Goal: Communication & Community: Answer question/provide support

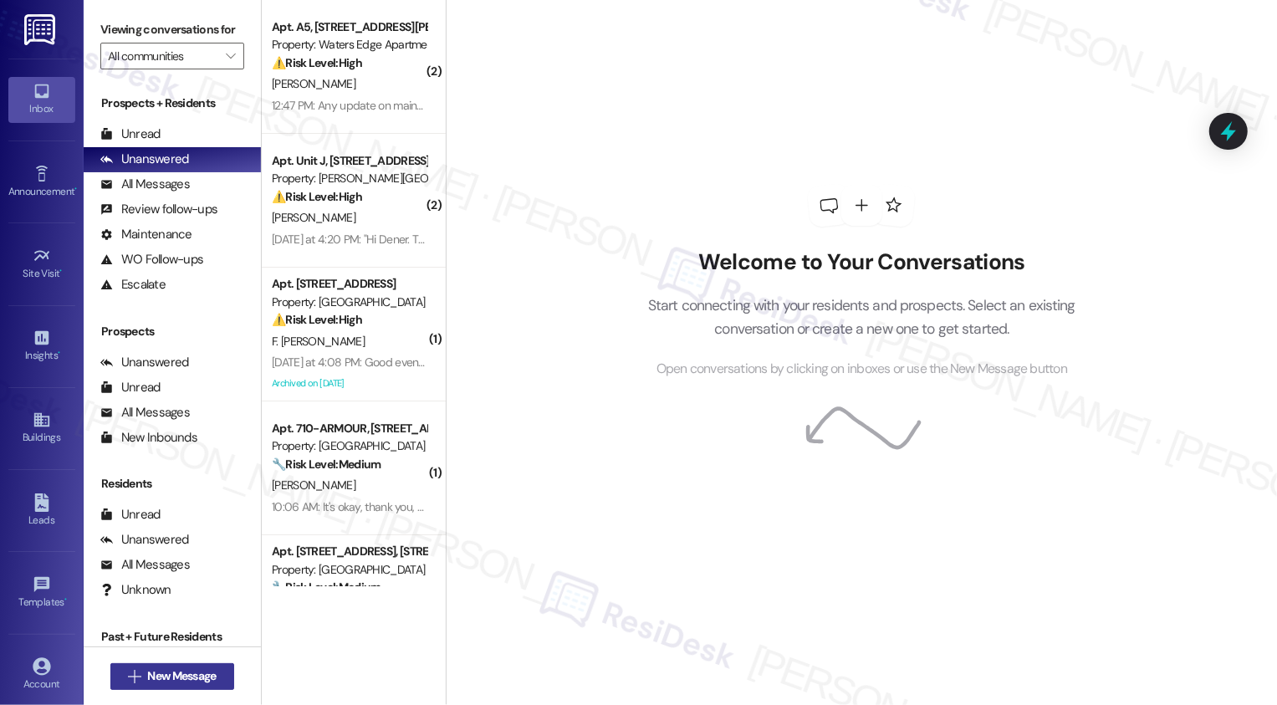
click at [197, 682] on span "New Message" at bounding box center [181, 677] width 69 height 18
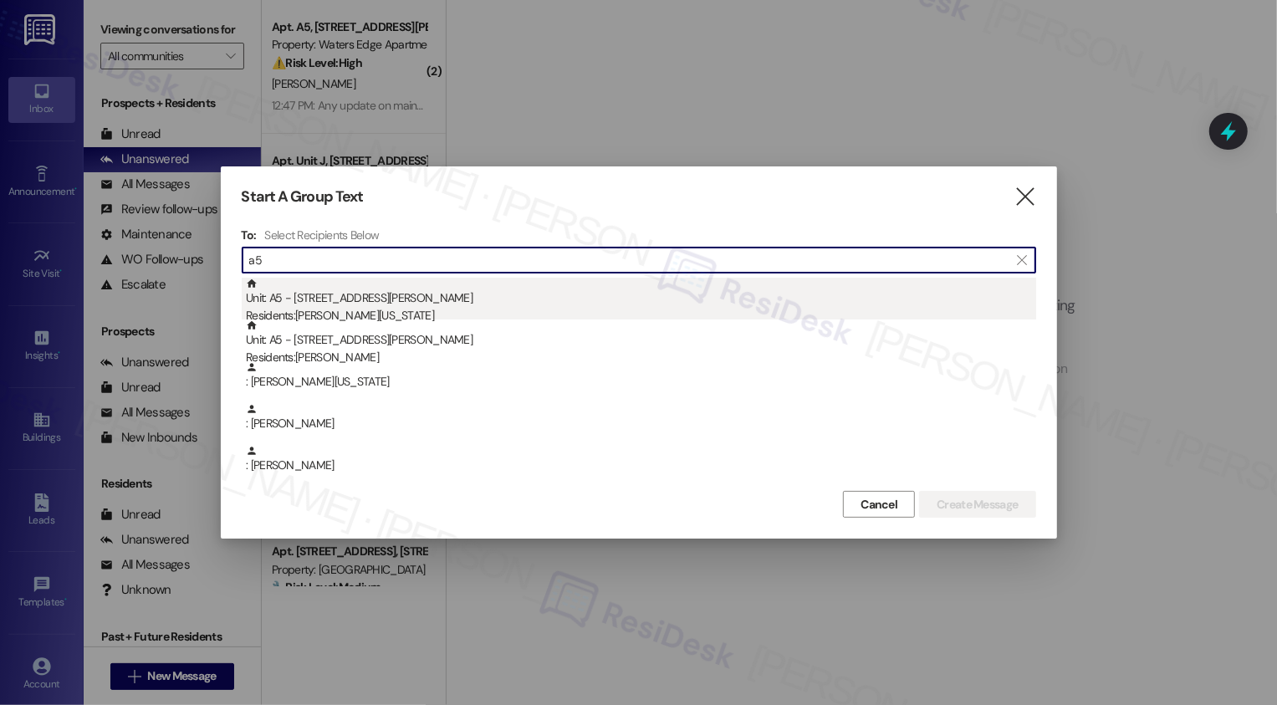
type input "a5"
click at [367, 305] on div "Unit: A5 - 4735 [PERSON_NAME] Drive Residents: [PERSON_NAME][US_STATE]" at bounding box center [641, 302] width 791 height 48
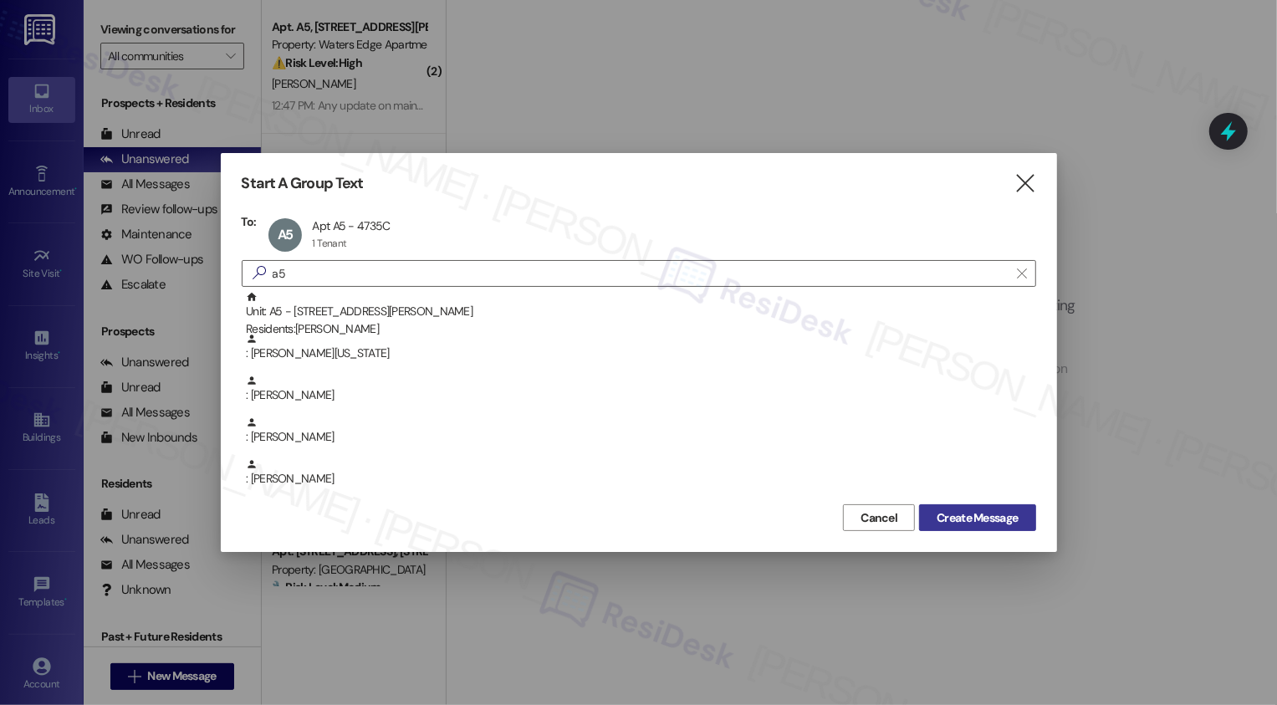
click at [992, 518] on span "Create Message" at bounding box center [977, 518] width 81 height 18
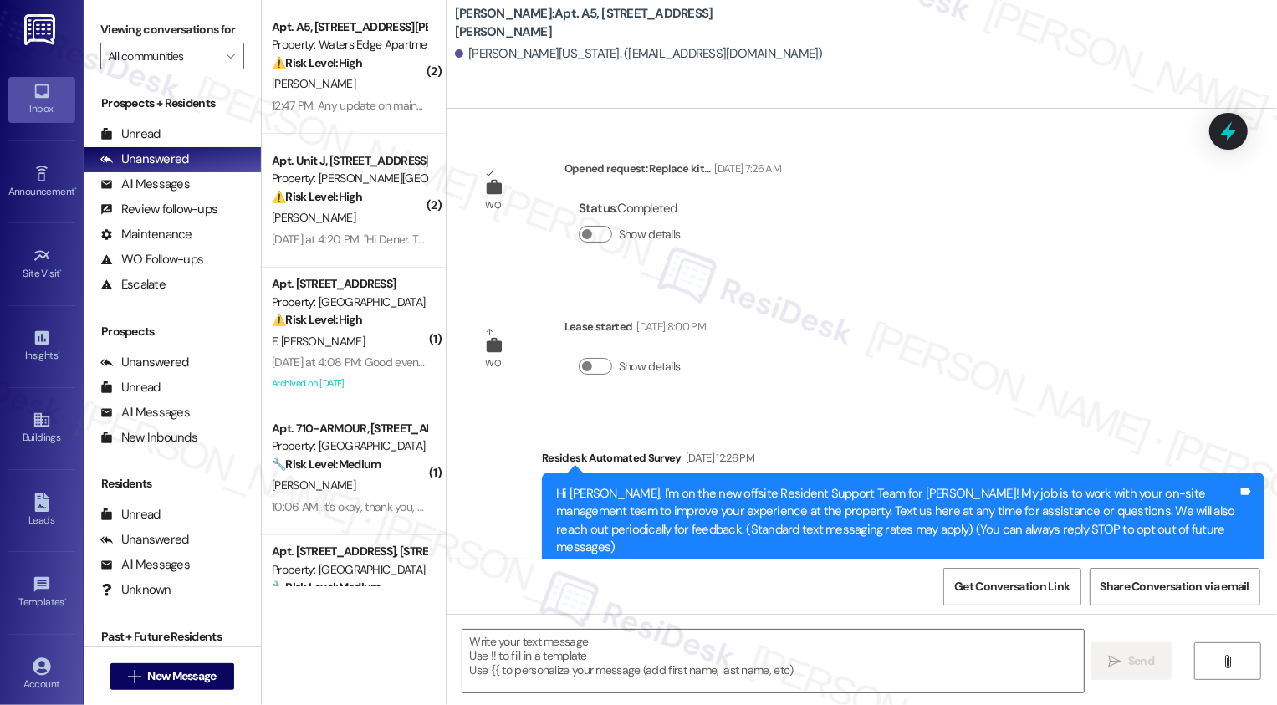
type textarea "Fetching suggested responses. Please feel free to read through the conversation…"
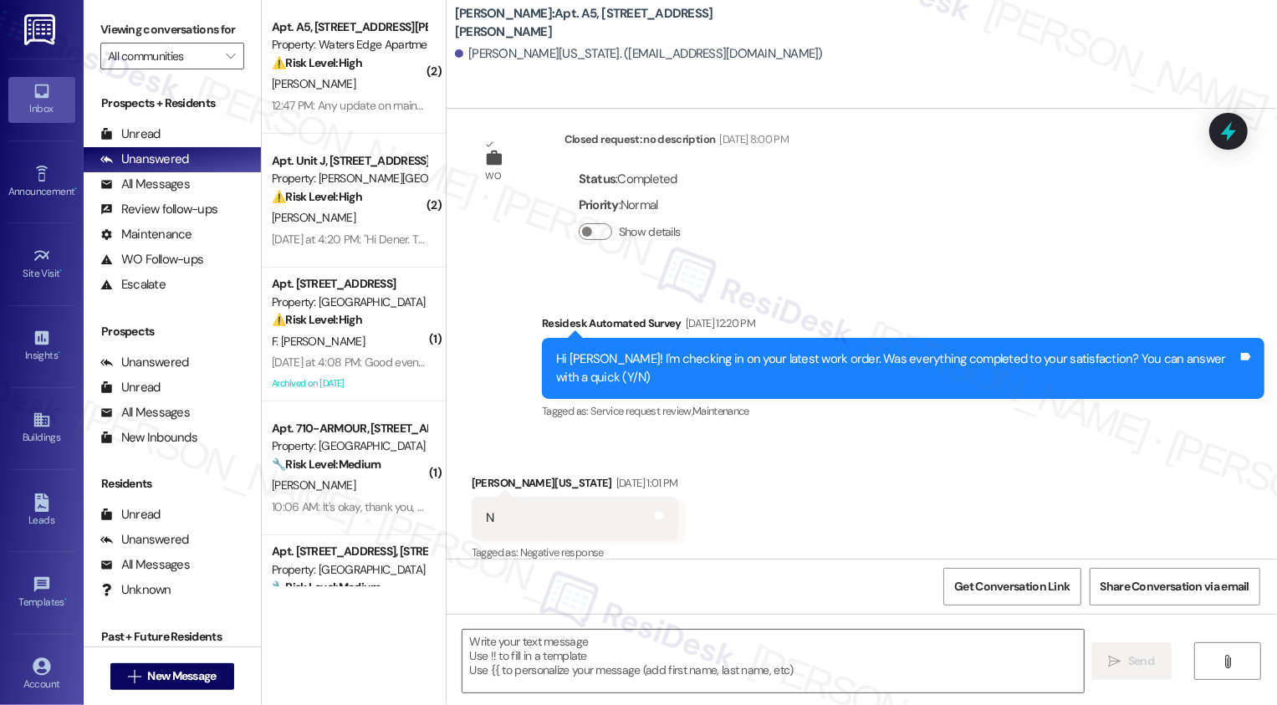
scroll to position [809, 0]
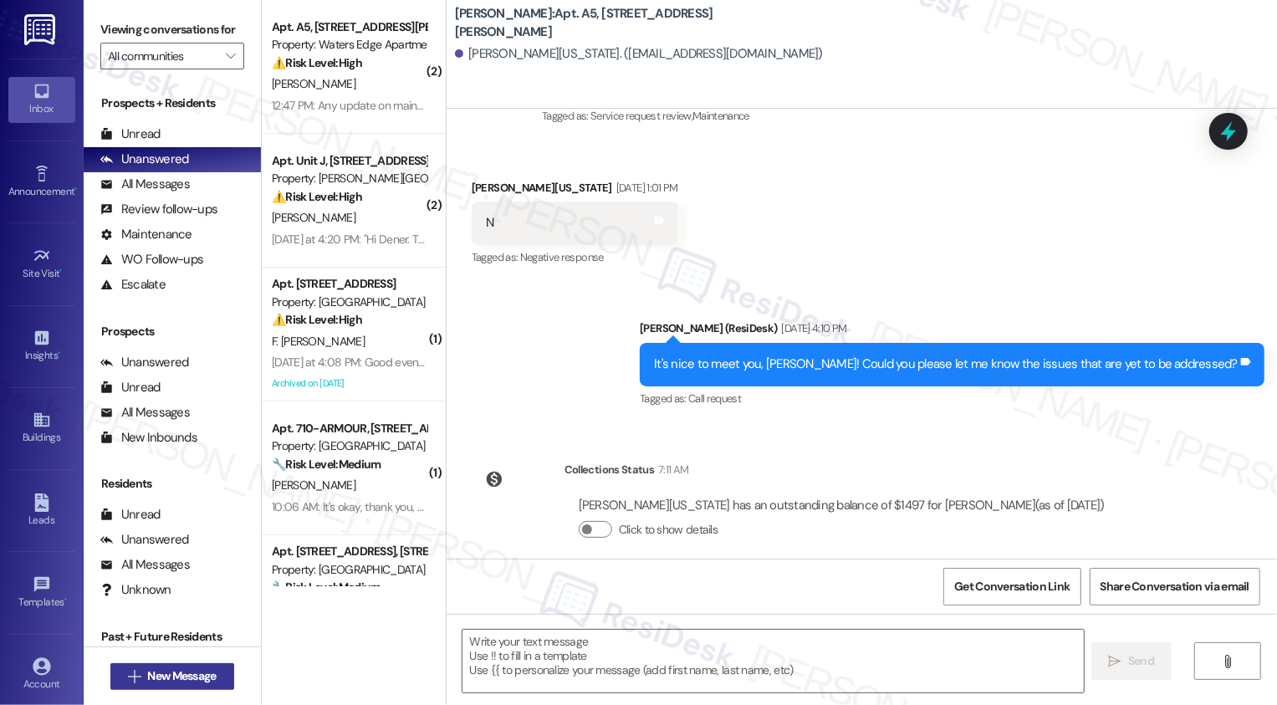
click at [190, 675] on span "New Message" at bounding box center [181, 677] width 69 height 18
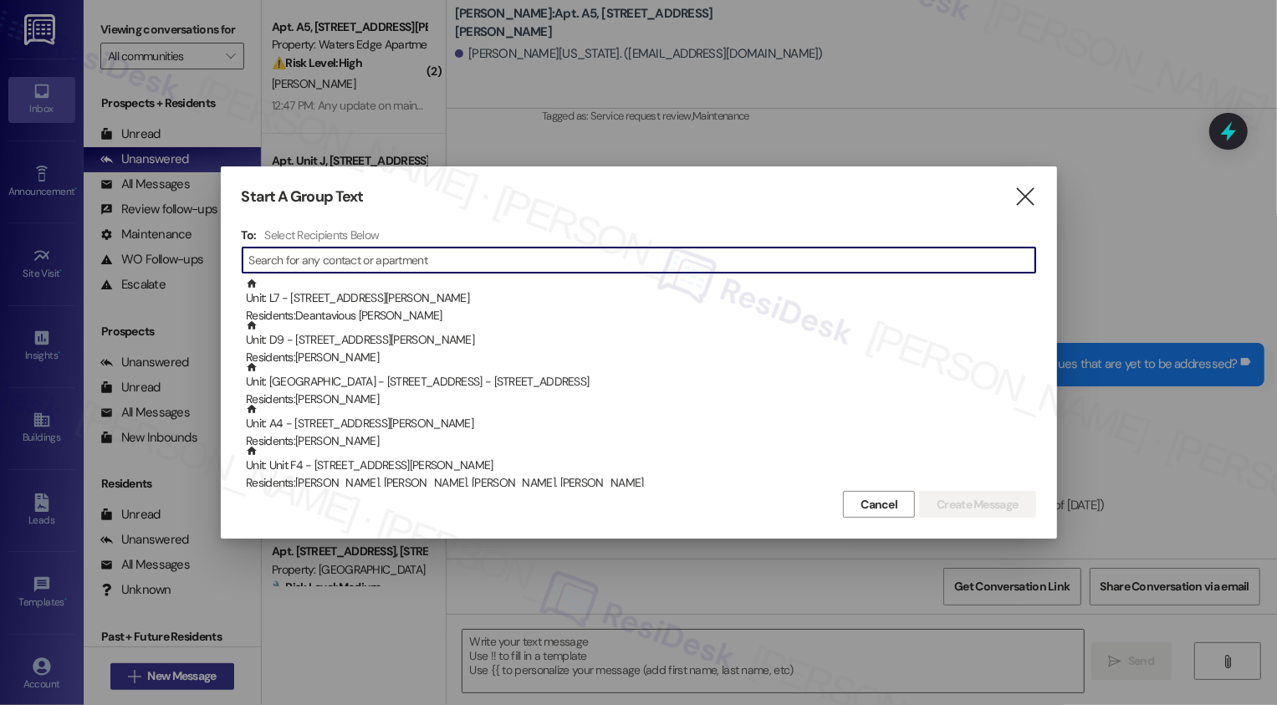
type input "Welkowitz"
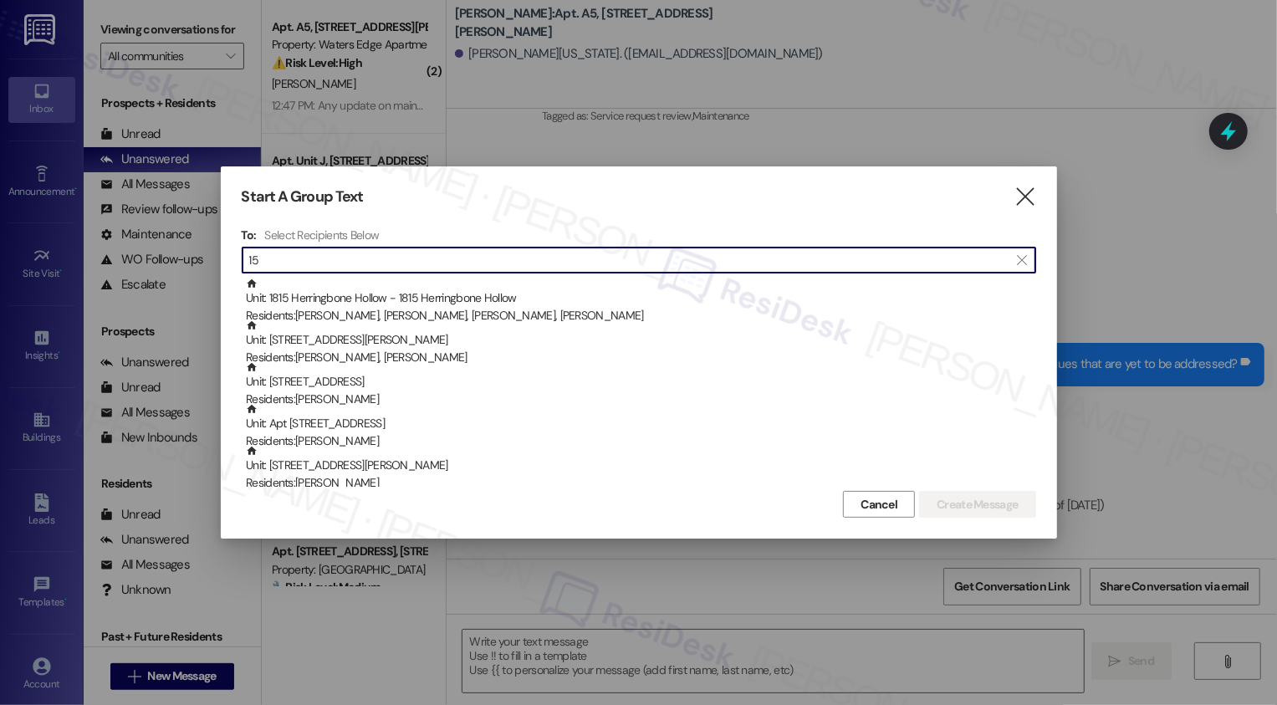
type input "1"
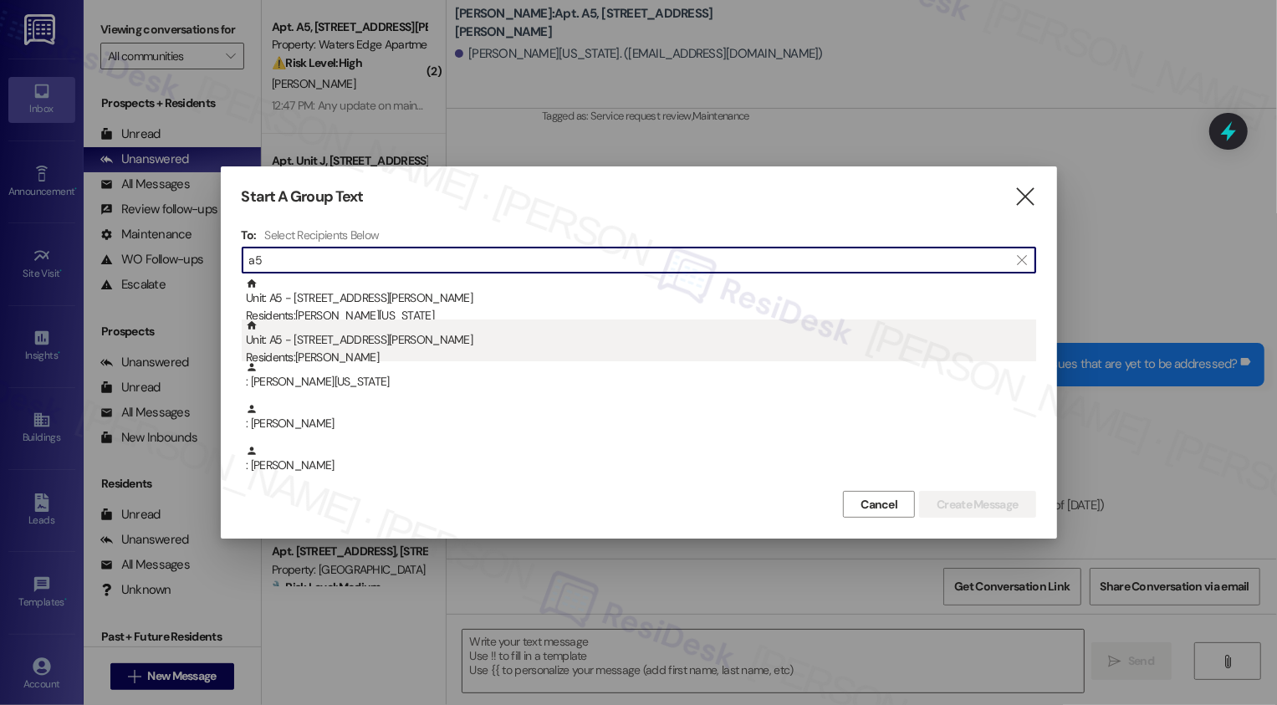
type input "a5"
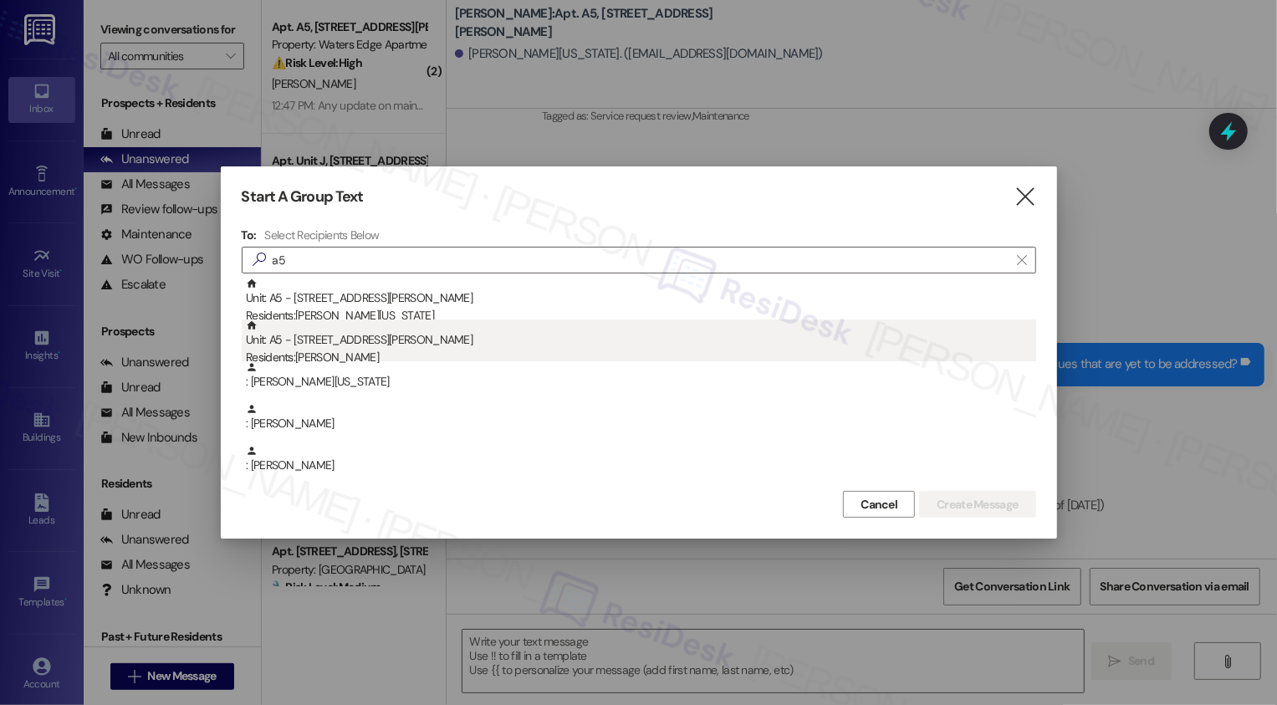
click at [357, 355] on div "Residents: [PERSON_NAME]" at bounding box center [641, 358] width 791 height 18
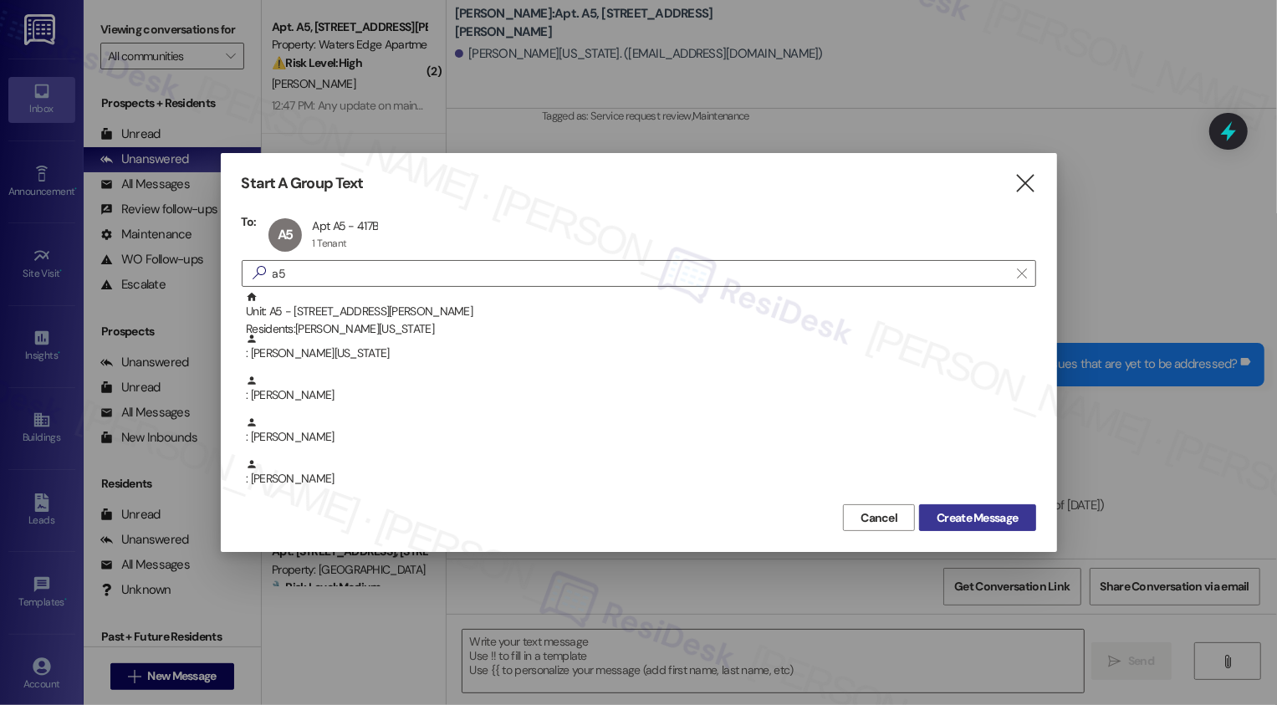
click at [990, 514] on span "Create Message" at bounding box center [977, 518] width 81 height 18
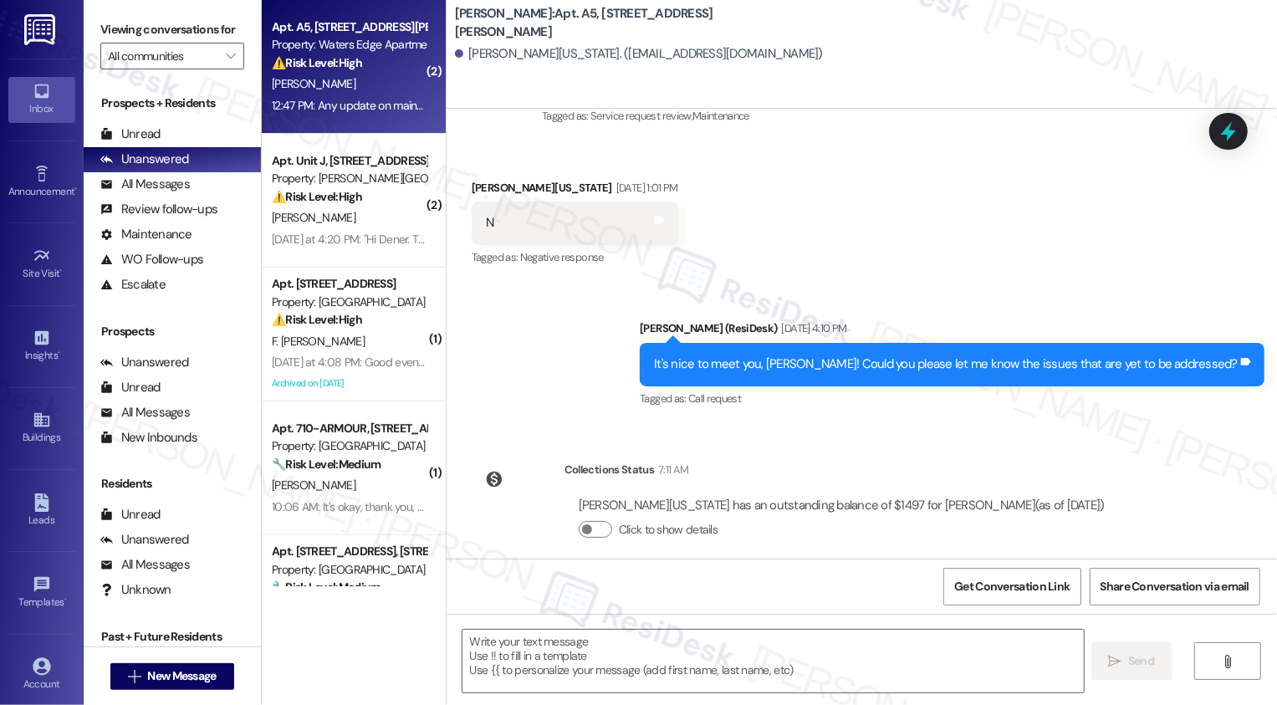
type textarea "Fetching suggested responses. Please feel free to read through the conversation…"
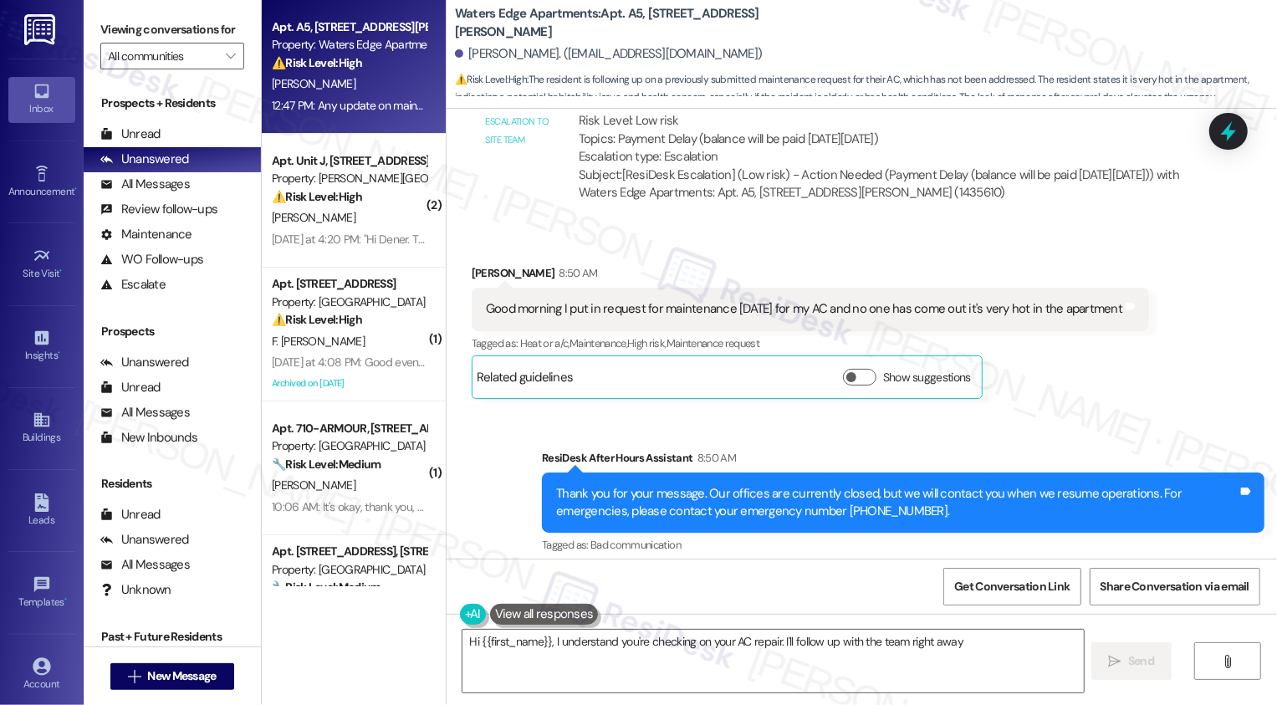
scroll to position [2905, 0]
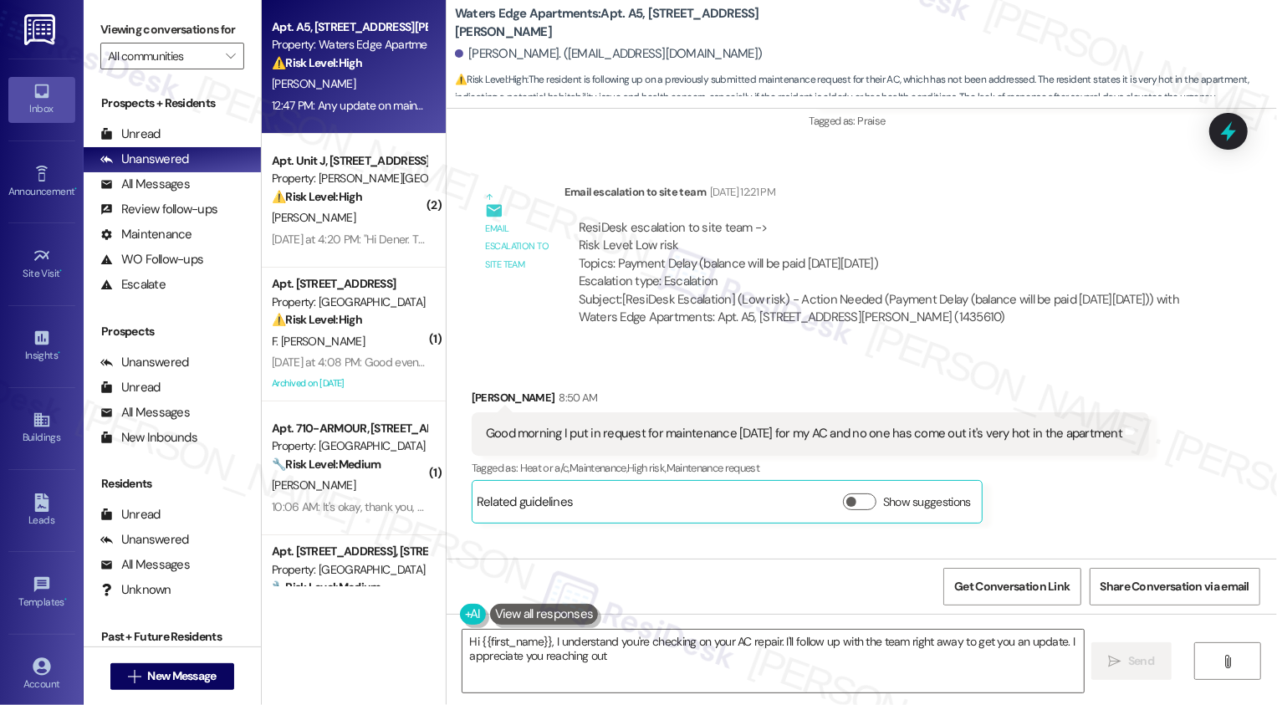
type textarea "Hi {{first_name}}, I understand you're checking on your AC repair. I'll follow …"
drag, startPoint x: 460, startPoint y: 396, endPoint x: 540, endPoint y: 400, distance: 80.4
click at [540, 400] on div "Received via SMS [PERSON_NAME] 8:50 AM Good morning I put in request for mainte…" at bounding box center [810, 455] width 703 height 159
copy div "[PERSON_NAME]"
drag, startPoint x: 636, startPoint y: 23, endPoint x: 745, endPoint y: 32, distance: 109.1
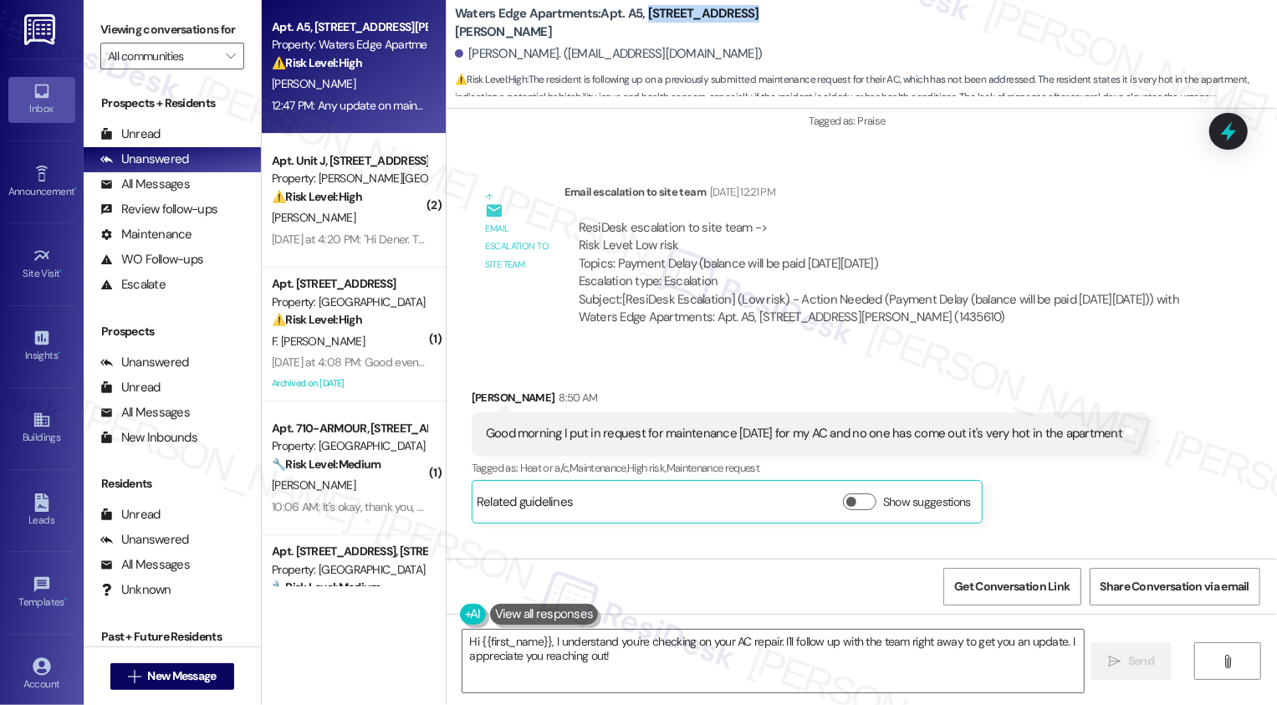
click at [745, 32] on div "Waters Edge Apartments: Apt. A5, [STREET_ADDRESS][PERSON_NAME]" at bounding box center [622, 23] width 335 height 21
copy b "[STREET_ADDRESS][PERSON_NAME]"
